Goal: Information Seeking & Learning: Learn about a topic

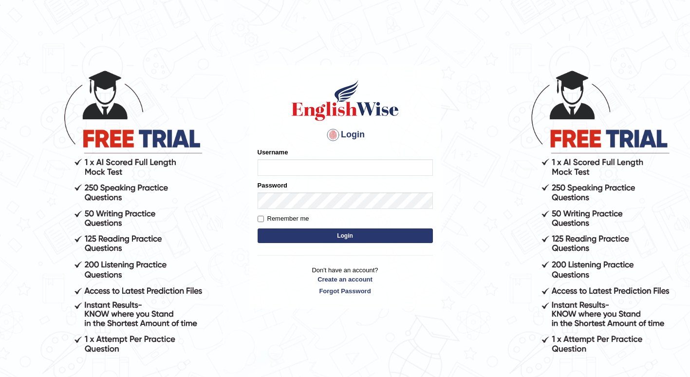
type input "Tandinchoden"
click at [356, 234] on button "Login" at bounding box center [345, 235] width 175 height 15
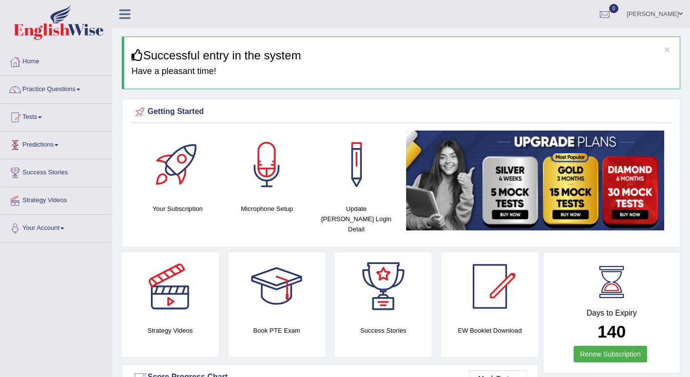
click at [58, 144] on span at bounding box center [57, 145] width 4 height 2
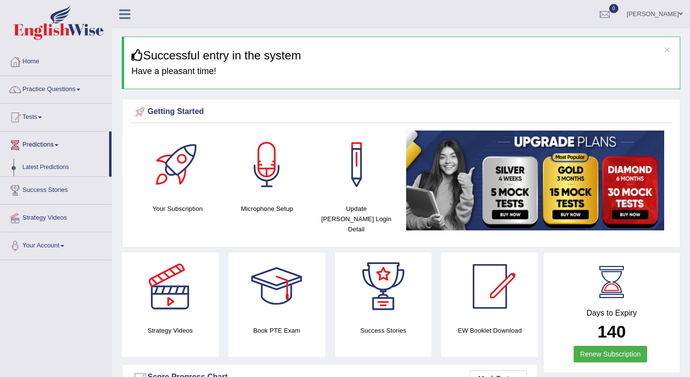
click at [54, 165] on link "Latest Predictions" at bounding box center [63, 168] width 91 height 18
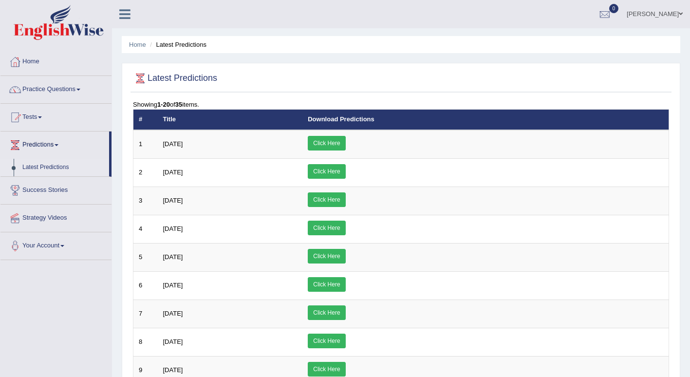
click at [82, 87] on link "Practice Questions" at bounding box center [55, 88] width 111 height 24
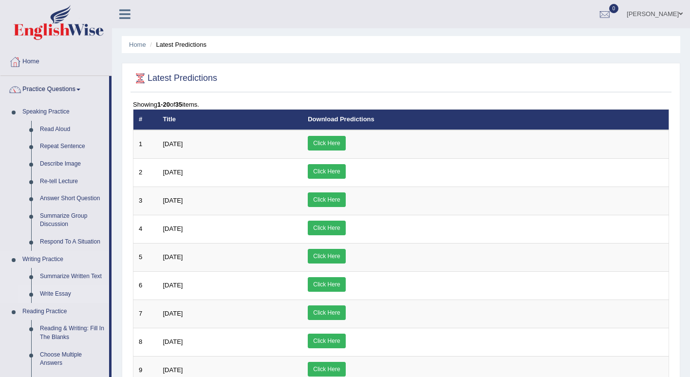
click at [59, 290] on link "Write Essay" at bounding box center [73, 294] width 74 height 18
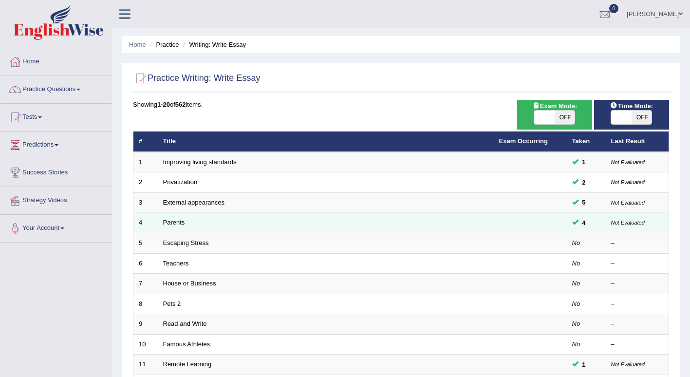
click at [510, 228] on td at bounding box center [530, 223] width 73 height 20
click at [175, 220] on link "Parents" at bounding box center [174, 222] width 22 height 7
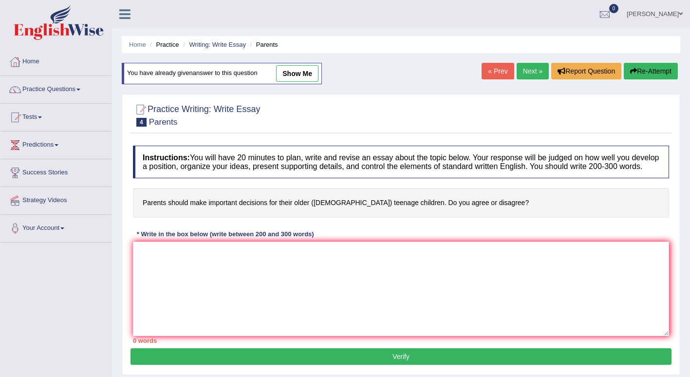
click at [305, 76] on link "show me" at bounding box center [297, 73] width 42 height 17
type textarea "The increasing influence of parental involvement in teenagers' lives has ignite…"
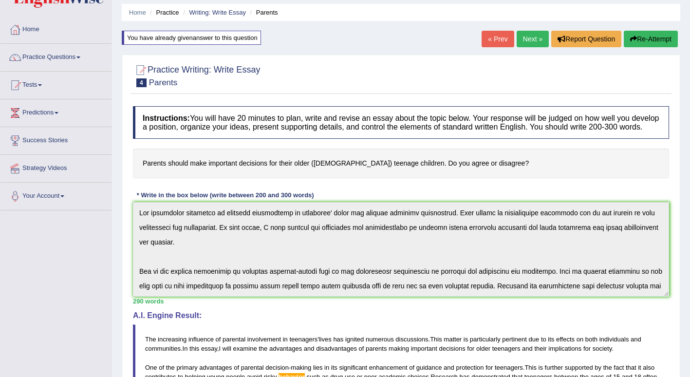
click at [489, 38] on link "« Prev" at bounding box center [498, 39] width 32 height 17
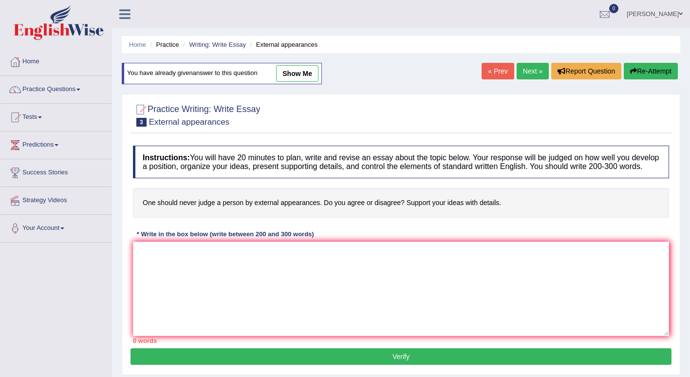
click at [494, 66] on link "« Prev" at bounding box center [498, 71] width 32 height 17
click at [240, 42] on link "Writing: Write Essay" at bounding box center [217, 44] width 57 height 7
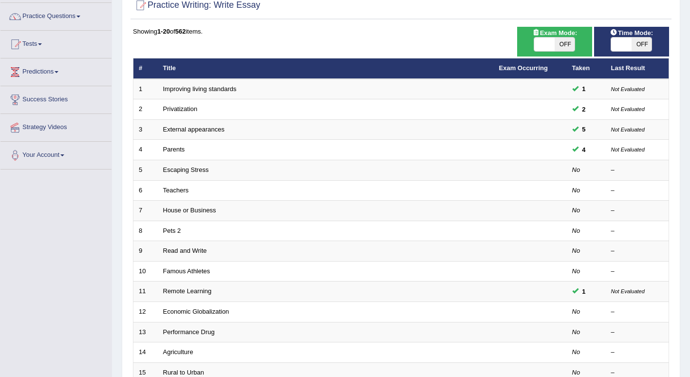
scroll to position [24, 0]
